Goal: Transaction & Acquisition: Purchase product/service

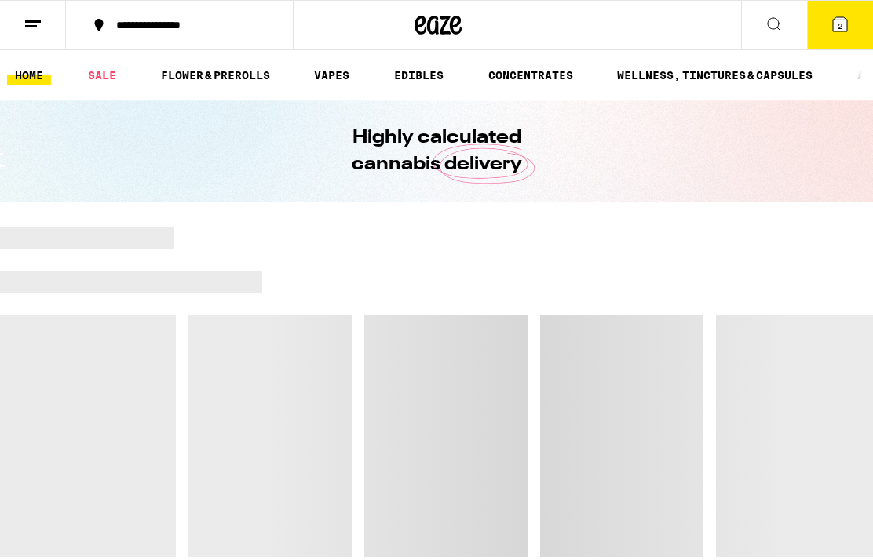
click at [842, 37] on button "2" at bounding box center [840, 25] width 66 height 49
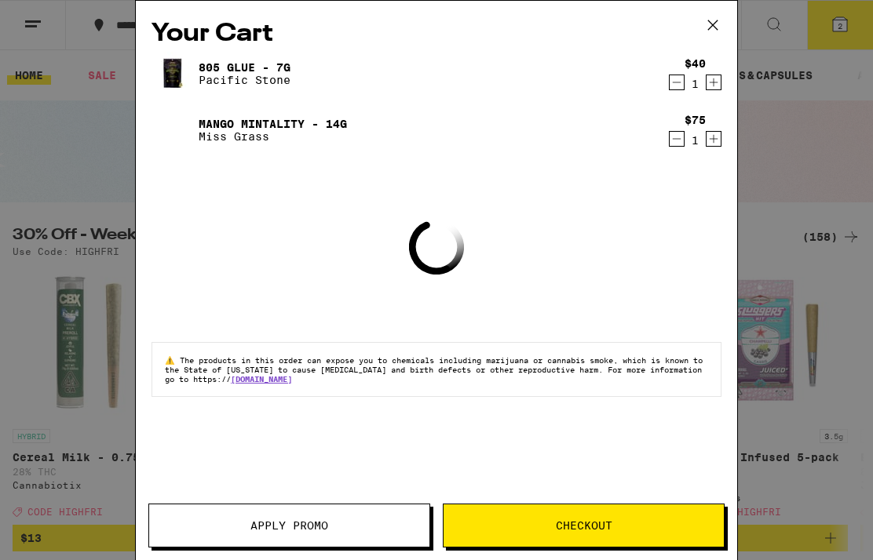
click at [675, 148] on icon "Decrement" at bounding box center [676, 138] width 14 height 19
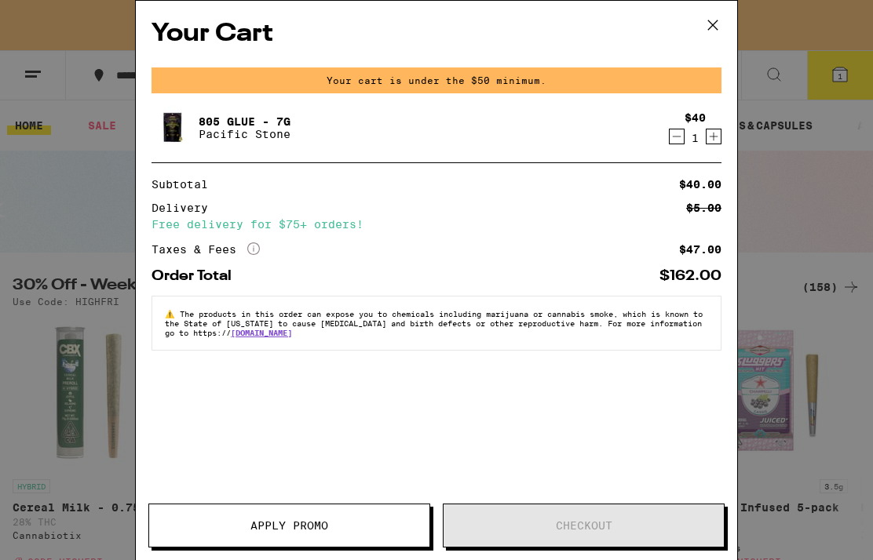
click at [679, 145] on icon "Decrement" at bounding box center [676, 136] width 14 height 19
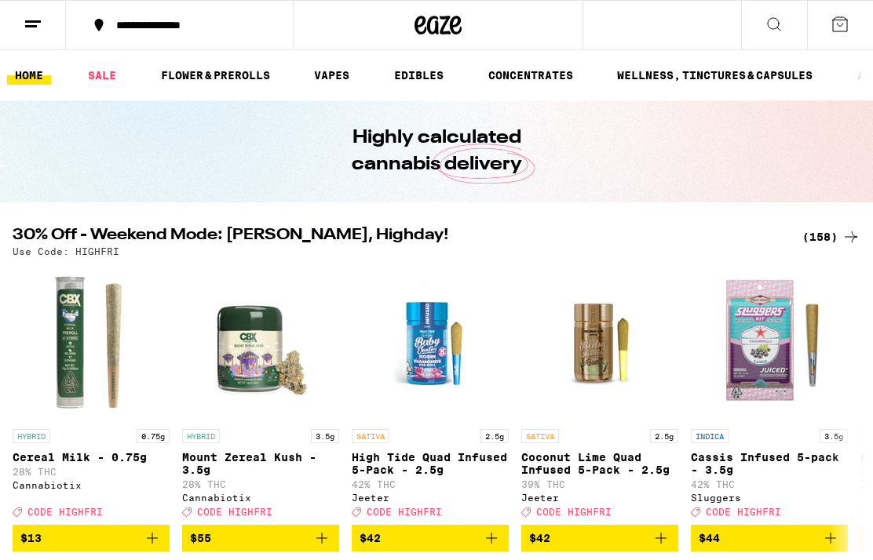
click at [107, 78] on link "SALE" at bounding box center [102, 75] width 44 height 19
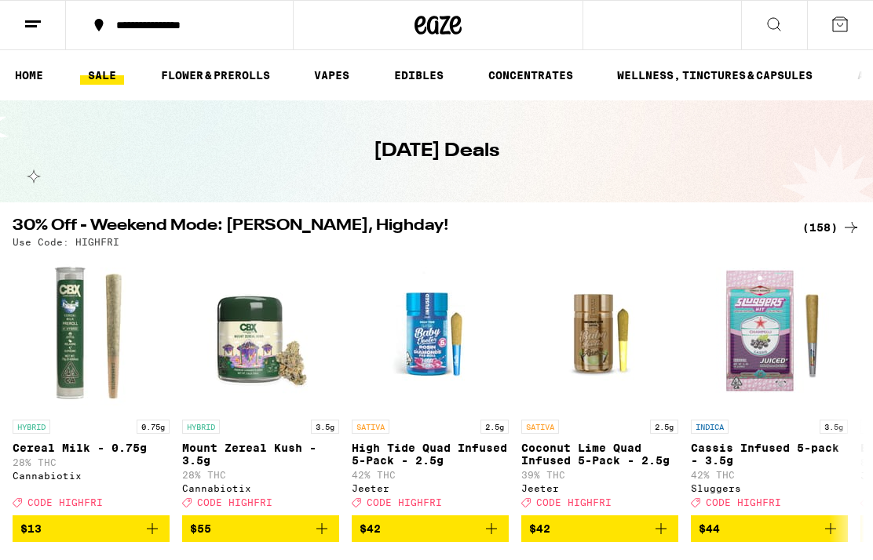
click at [836, 220] on div "(158)" at bounding box center [831, 227] width 58 height 19
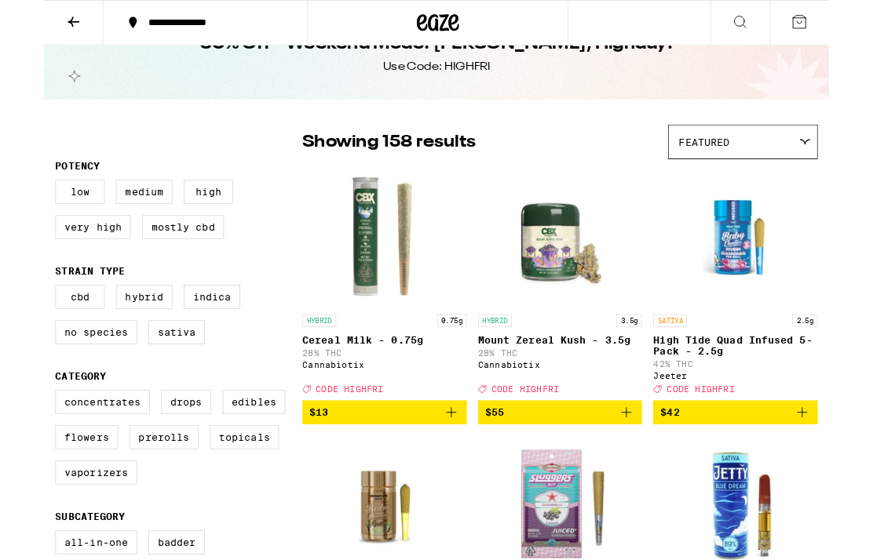
scroll to position [48, 0]
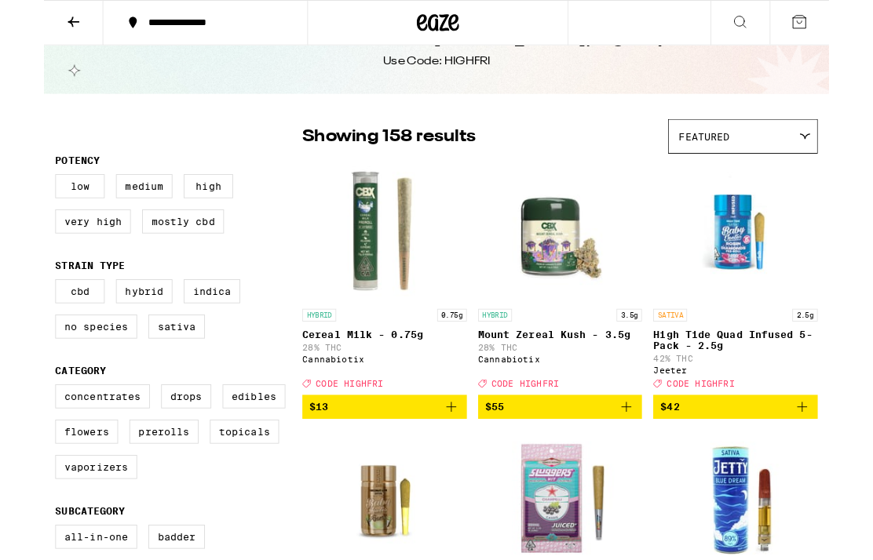
click at [62, 492] on label "Flowers" at bounding box center [48, 480] width 70 height 27
click at [16, 431] on input "Flowers" at bounding box center [16, 430] width 1 height 1
checkbox input "true"
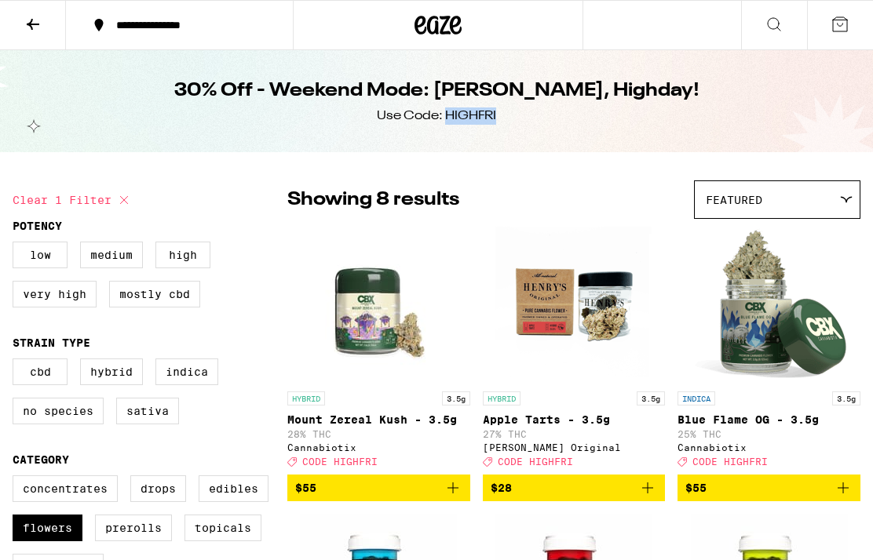
copy div "HIGHFRI"
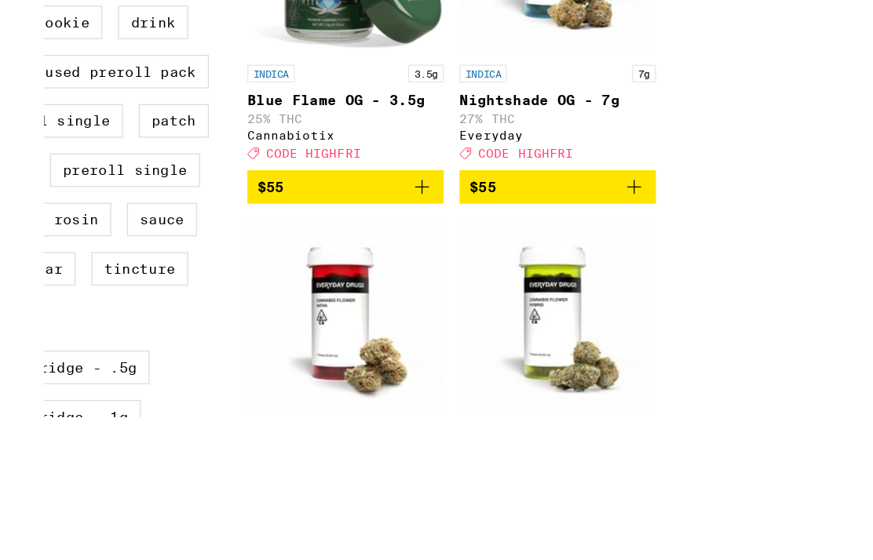
scroll to position [634, 0]
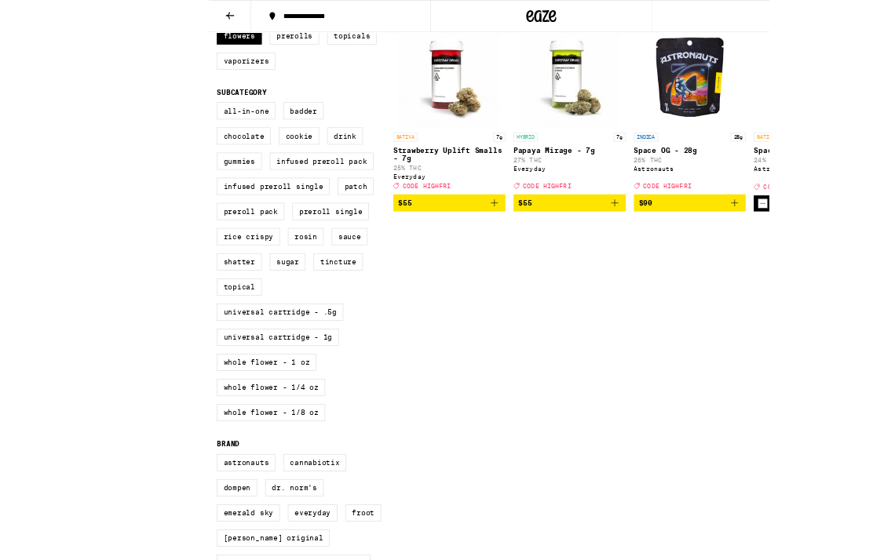
scroll to position [651, 0]
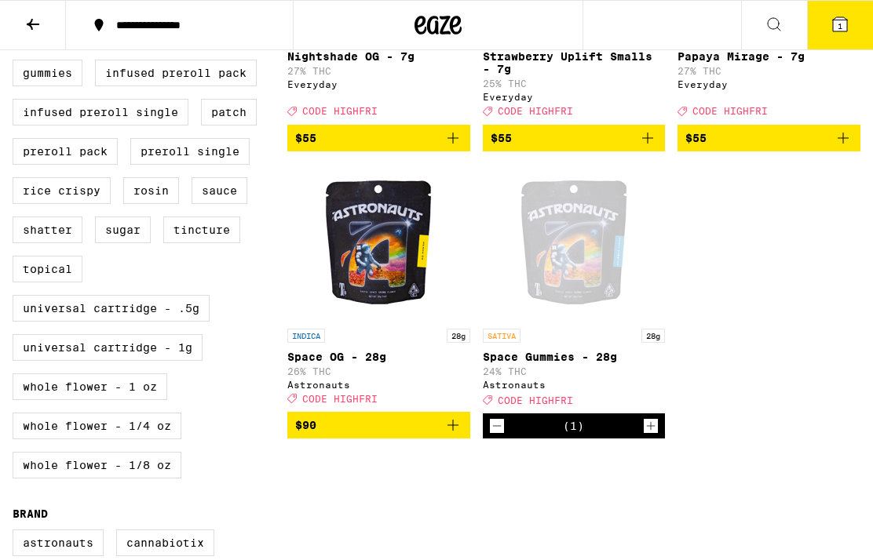
click at [870, 29] on button "1" at bounding box center [840, 25] width 66 height 49
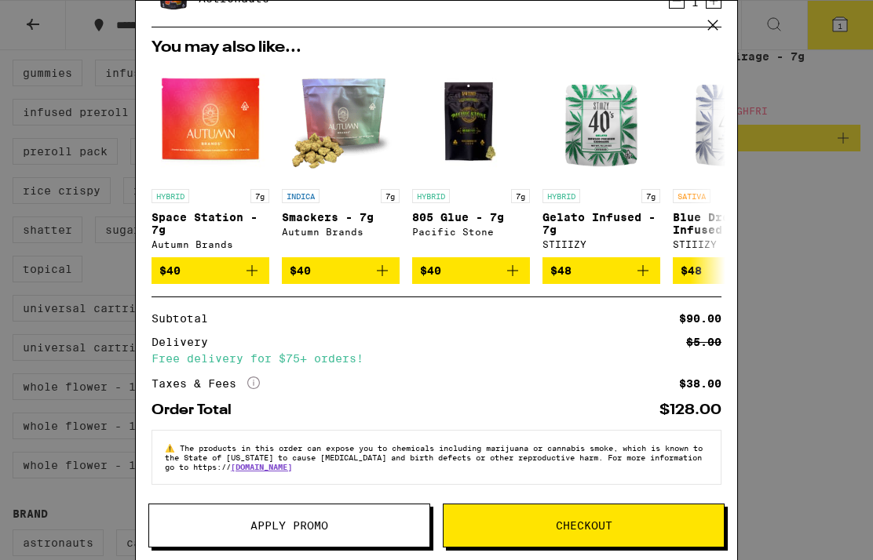
scroll to position [98, 0]
click at [333, 512] on button "Apply Promo" at bounding box center [289, 526] width 282 height 44
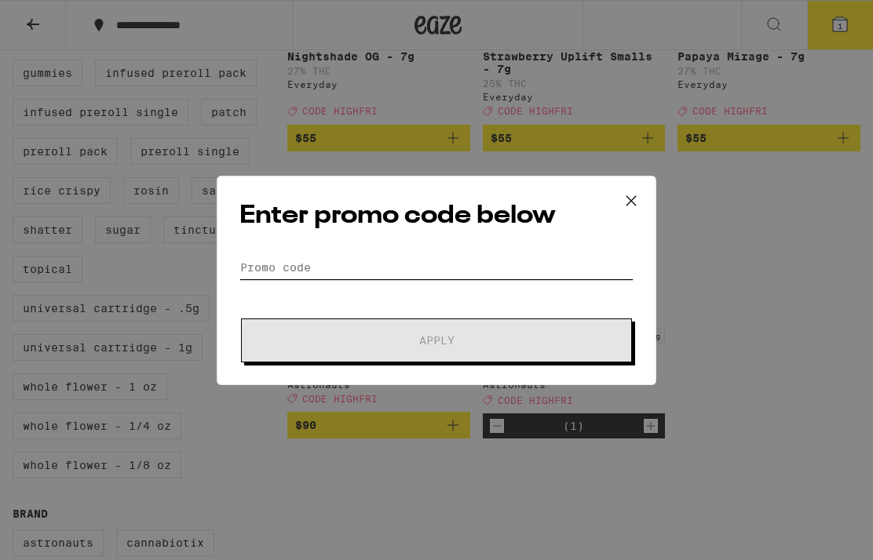
click at [383, 256] on input "Promo Code" at bounding box center [436, 268] width 394 height 24
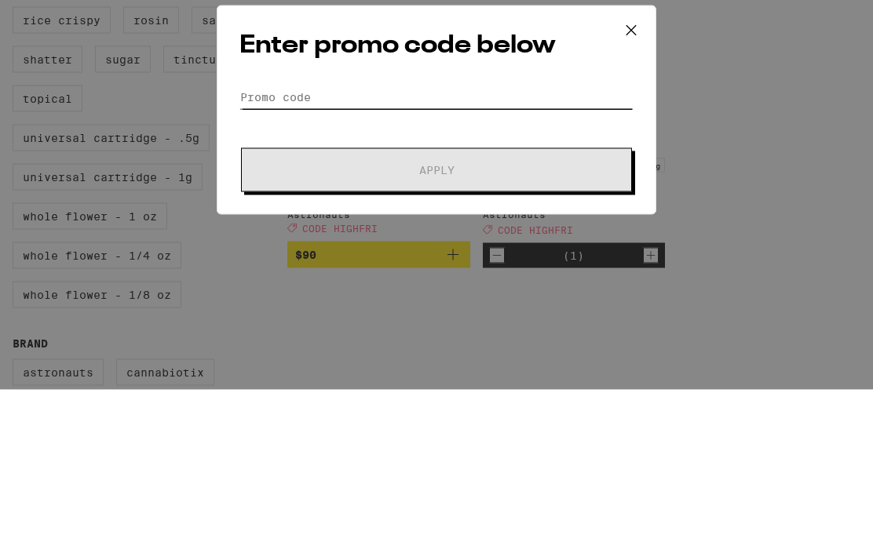
click at [356, 256] on input "Promo Code" at bounding box center [436, 268] width 394 height 24
paste input "HIGHFRI"
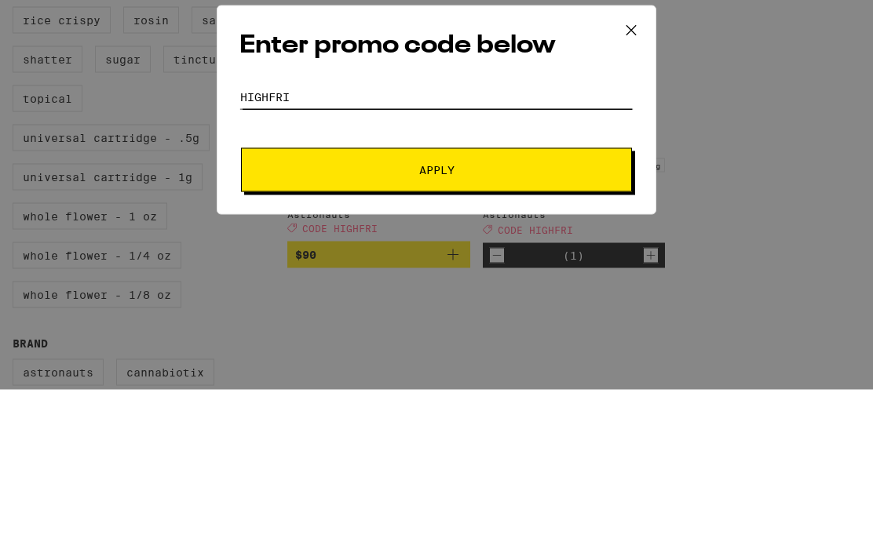
type input "HIGHFRI"
click at [330, 335] on span "Apply" at bounding box center [436, 340] width 282 height 11
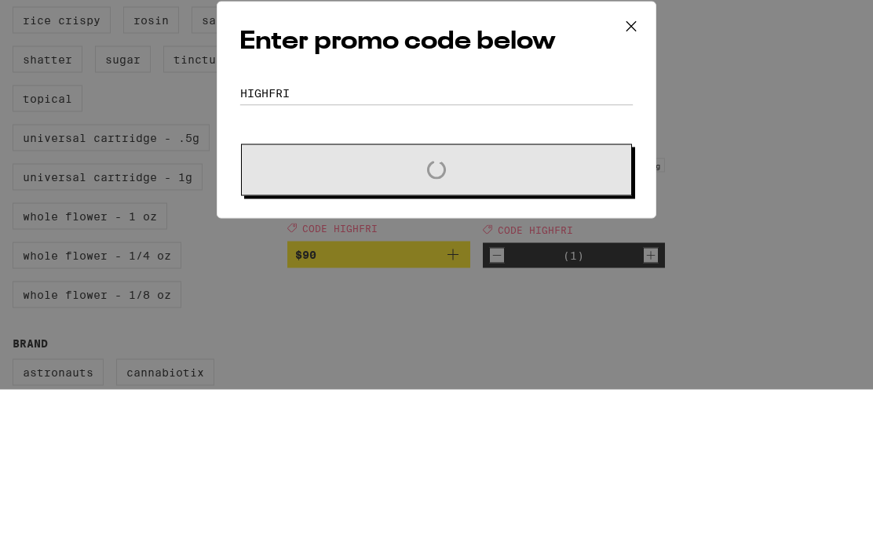
scroll to position [822, 0]
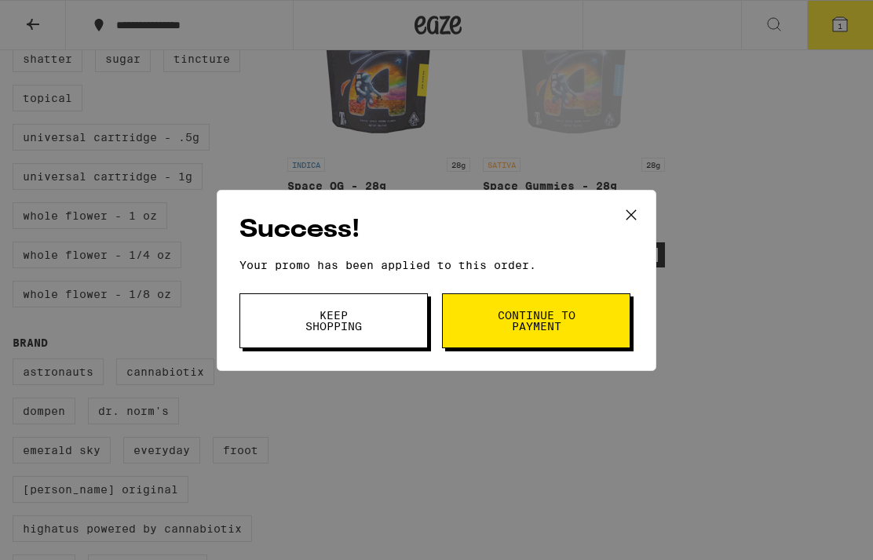
click at [769, 252] on div "Success! Your promo has been applied to this order. Promo Code HIGHFRI Keep Sho…" at bounding box center [436, 280] width 873 height 560
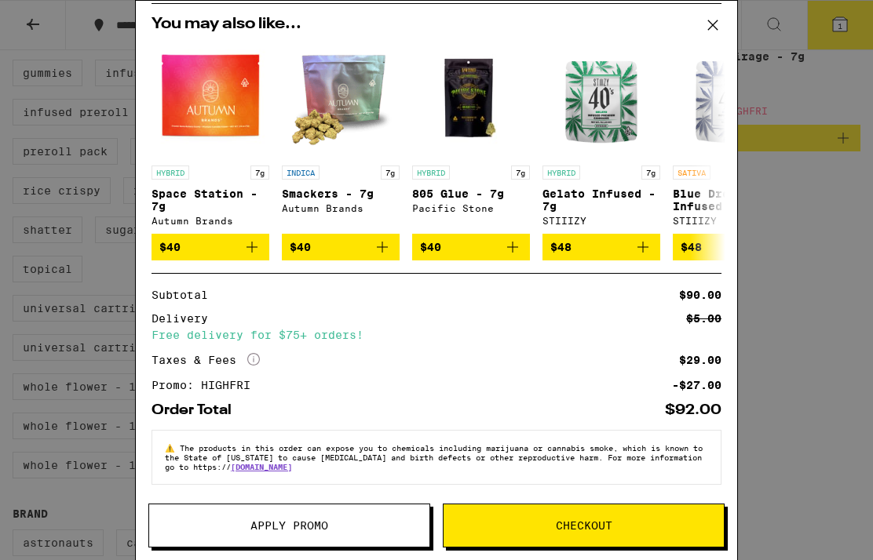
scroll to position [122, 0]
click at [687, 514] on button "Checkout" at bounding box center [584, 526] width 282 height 44
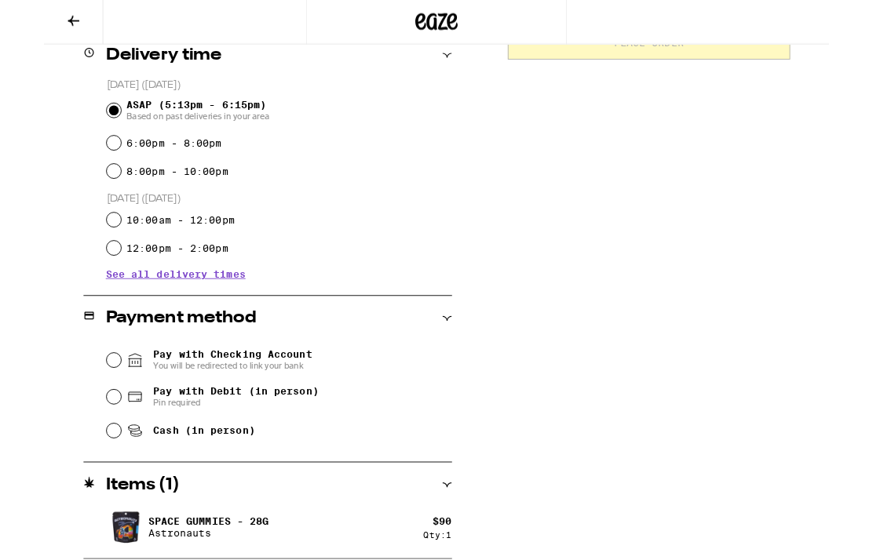
scroll to position [402, 0]
click at [315, 448] on div "Pay with Debit (in person) Pin required" at bounding box center [262, 442] width 384 height 41
click at [291, 443] on span "Pay with Debit (in person)" at bounding box center [214, 436] width 184 height 13
click at [86, 444] on input "Pay with Debit (in person) Pin required" at bounding box center [78, 443] width 16 height 16
radio input "true"
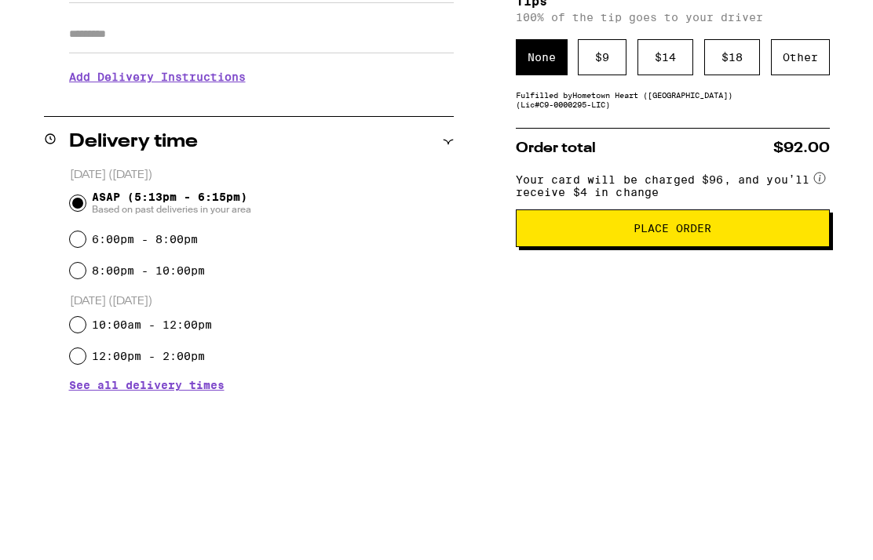
scroll to position [323, 0]
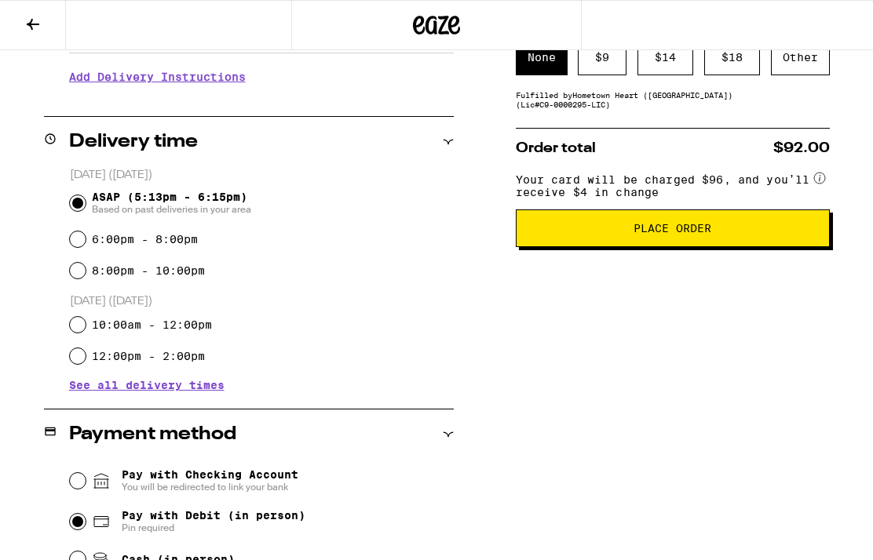
click at [784, 234] on span "Place Order" at bounding box center [672, 228] width 287 height 11
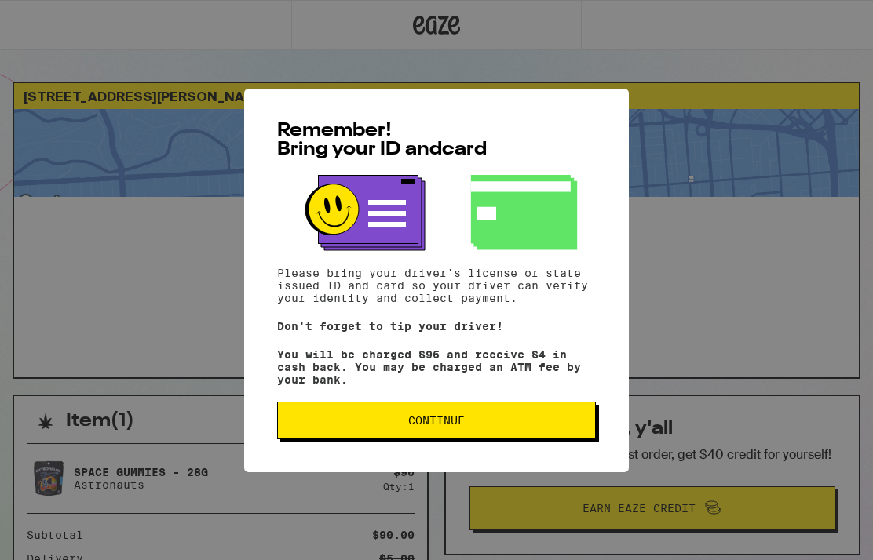
click at [487, 439] on button "Continue" at bounding box center [436, 421] width 319 height 38
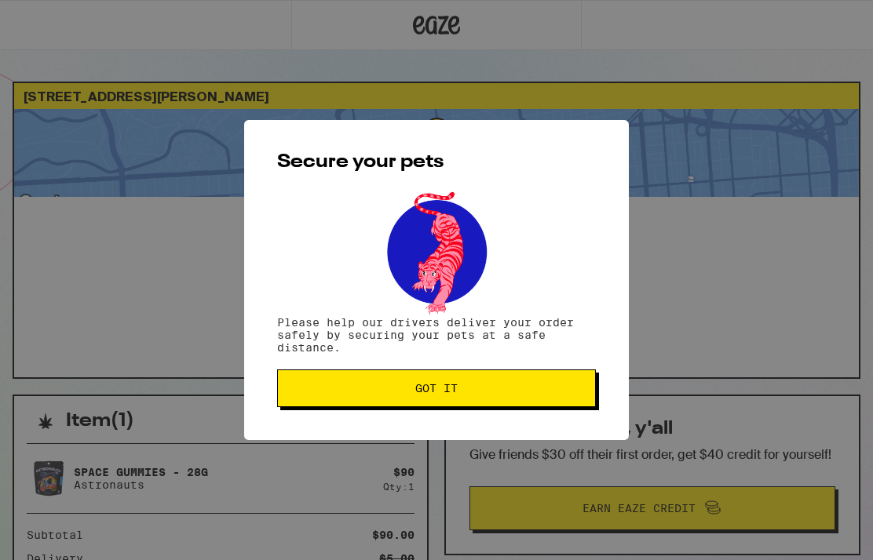
click at [491, 403] on button "Got it" at bounding box center [436, 389] width 319 height 38
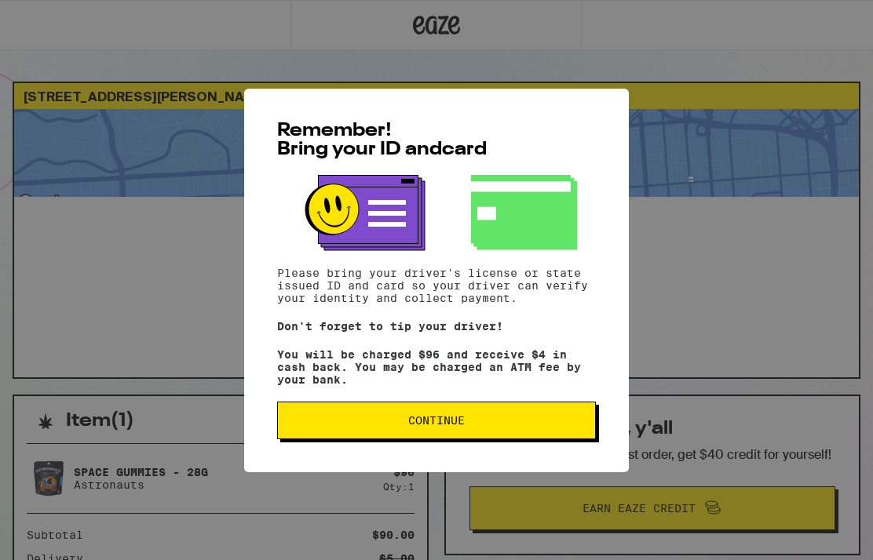
click at [456, 439] on button "Continue" at bounding box center [436, 421] width 319 height 38
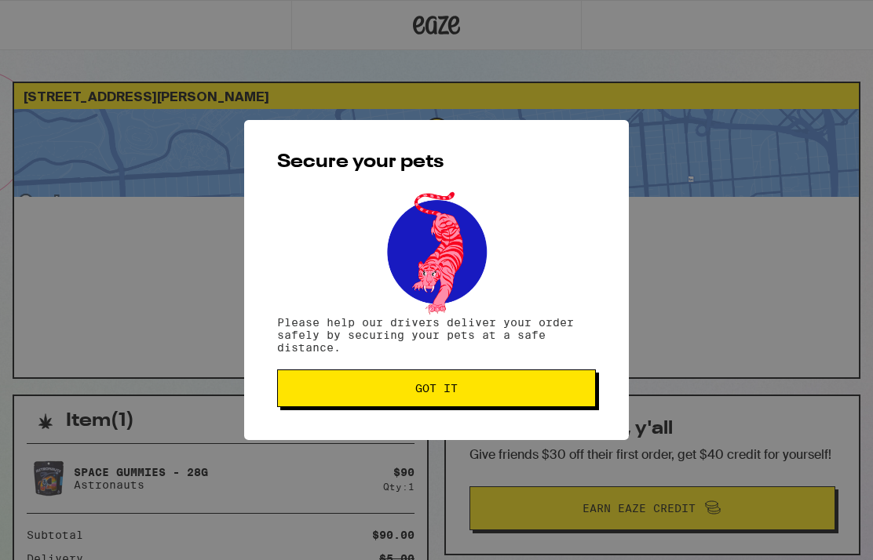
click at [463, 403] on button "Got it" at bounding box center [436, 389] width 319 height 38
